Goal: Task Accomplishment & Management: Manage account settings

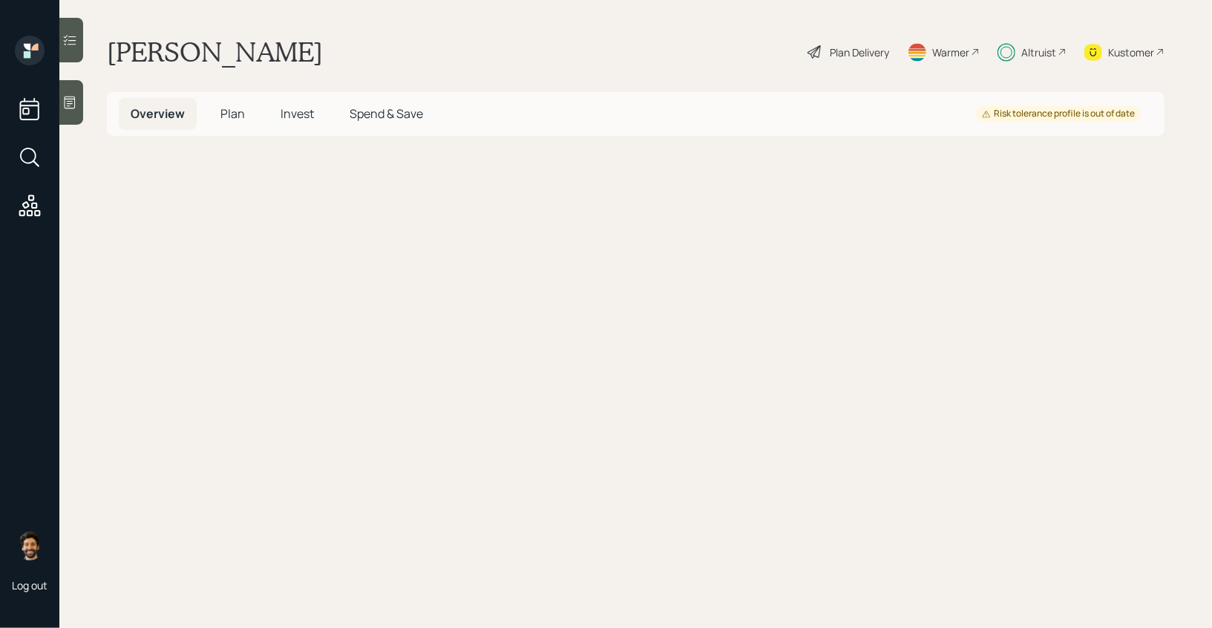
click at [294, 106] on span "Invest" at bounding box center [296, 113] width 33 height 16
